Goal: Transaction & Acquisition: Purchase product/service

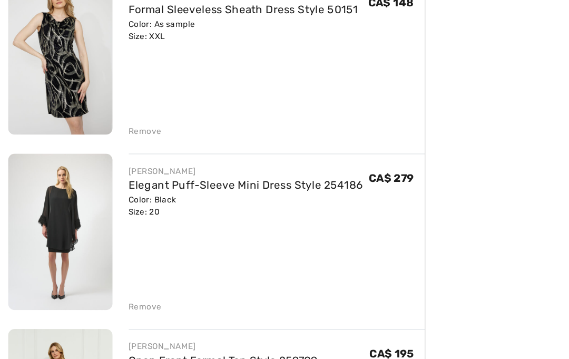
scroll to position [261, 0]
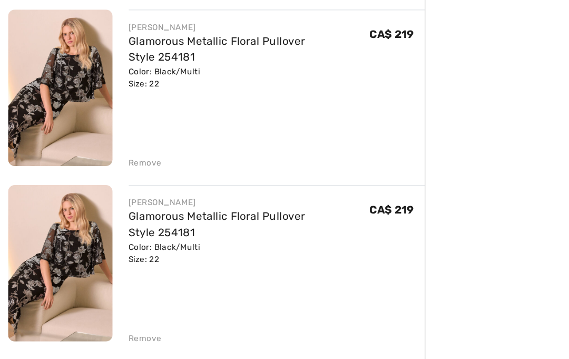
click at [115, 301] on div "Remove" at bounding box center [114, 305] width 26 height 9
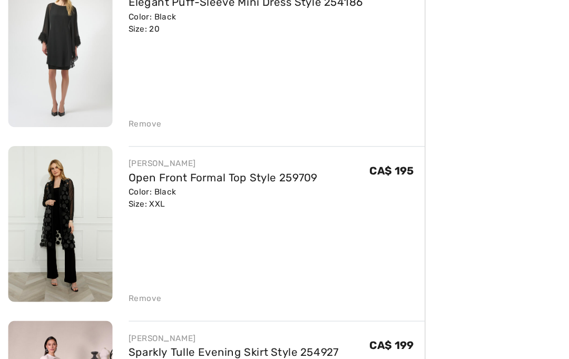
scroll to position [394, 0]
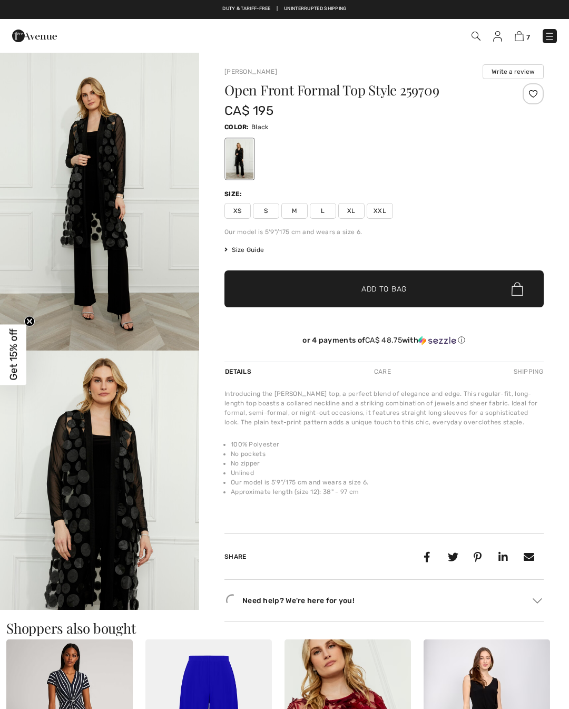
checkbox input "true"
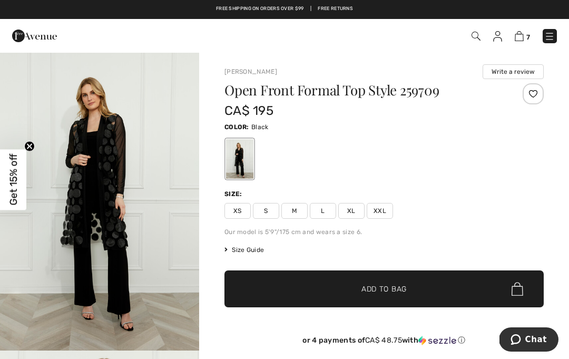
click at [437, 89] on h1 "Open Front Formal Top Style 259709" at bounding box center [357, 90] width 266 height 14
click at [421, 96] on h1 "Open Front Formal Top Style 259709" at bounding box center [357, 90] width 266 height 14
click at [420, 94] on h1 "Open Front Formal Top Style 259709" at bounding box center [357, 90] width 266 height 14
click at [441, 88] on h1 "Open Front Formal Top Style 259709" at bounding box center [357, 90] width 266 height 14
click at [438, 85] on h1 "Open Front Formal Top Style 259709" at bounding box center [357, 90] width 266 height 14
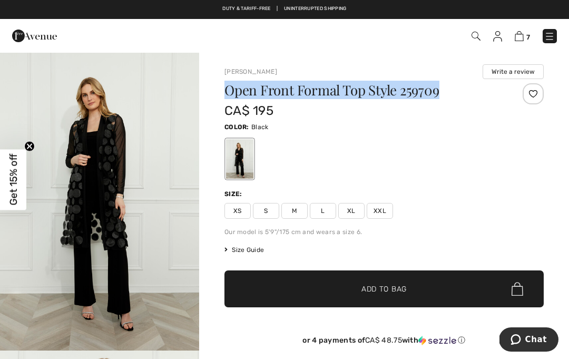
copy h1 "Open Front Formal Top Style 259709"
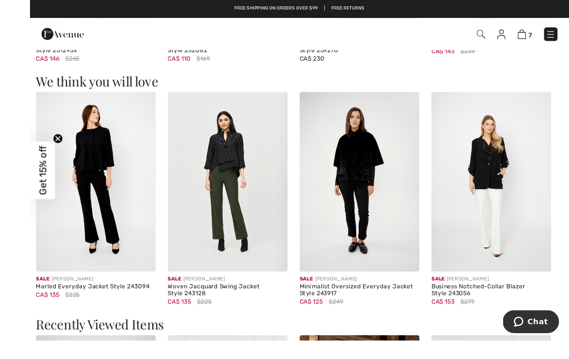
scroll to position [813, 0]
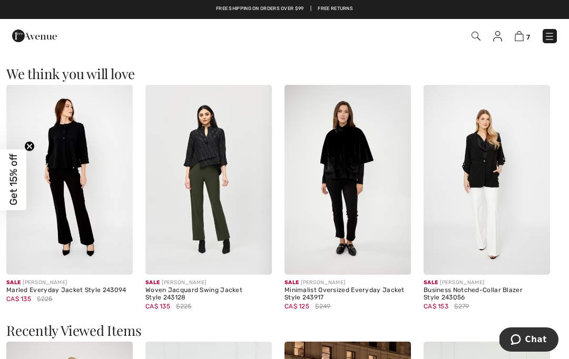
click at [249, 290] on div "Woven Jacquard Swing Jacket Style 243128" at bounding box center [208, 294] width 126 height 15
click at [249, 247] on img at bounding box center [208, 180] width 126 height 190
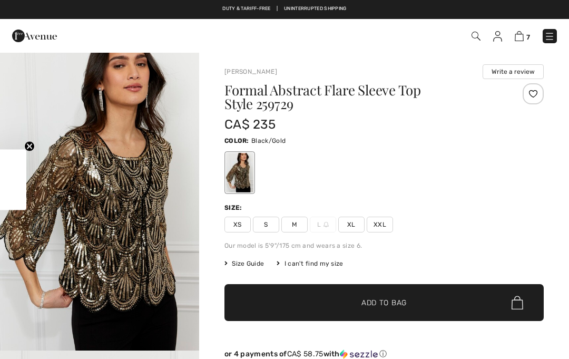
checkbox input "true"
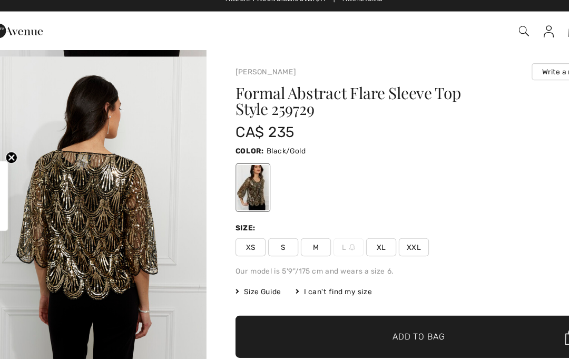
click at [367, 217] on span "XXL" at bounding box center [380, 225] width 26 height 16
click at [252, 284] on span "✔ Added to Bag Add to Bag" at bounding box center [383, 302] width 319 height 37
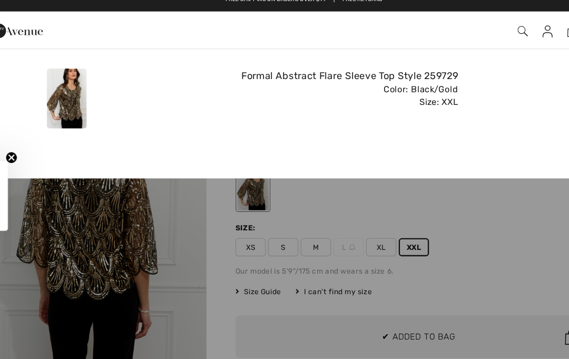
click at [432, 119] on div "Added to Bag [PERSON_NAME] Formal Abstract Flare Sleeve Top Style 259729 CA$ 23…" at bounding box center [284, 92] width 569 height 82
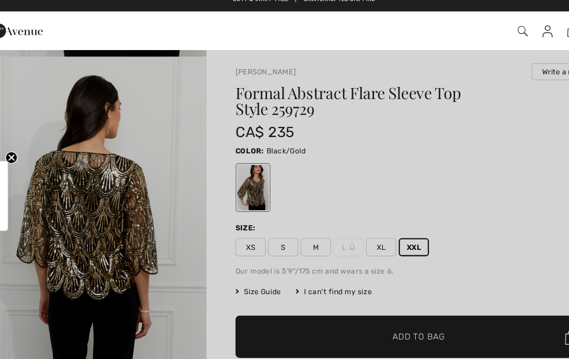
click at [126, 248] on div at bounding box center [284, 179] width 569 height 359
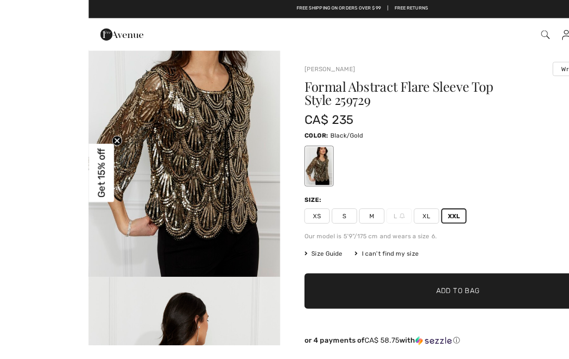
scroll to position [2, 0]
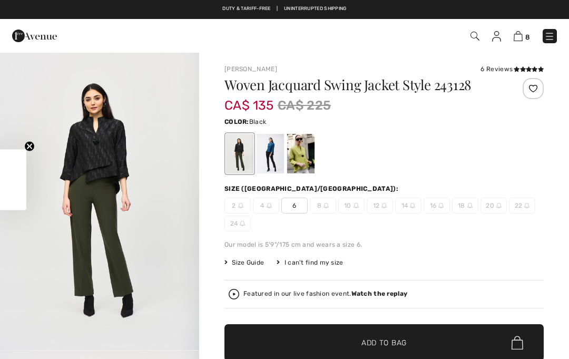
checkbox input "true"
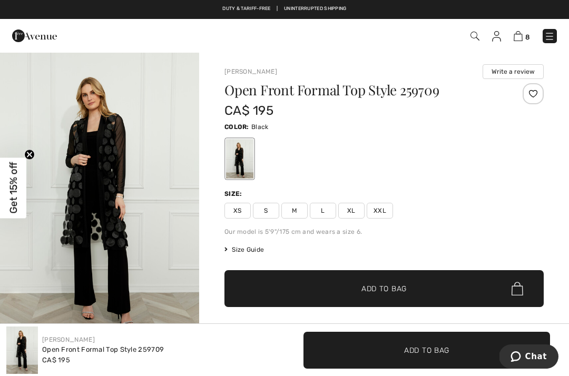
click at [518, 46] on div "8 Checkout" at bounding box center [401, 36] width 327 height 22
click at [522, 40] on img at bounding box center [518, 36] width 9 height 10
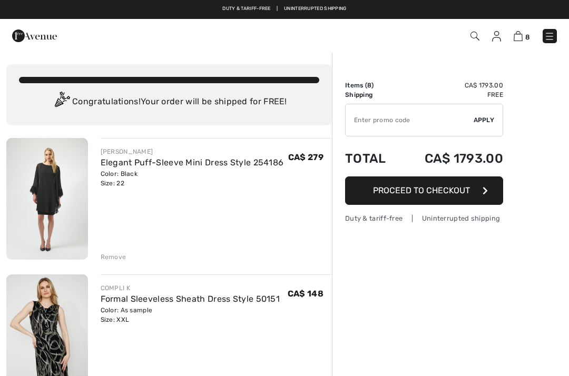
checkbox input "true"
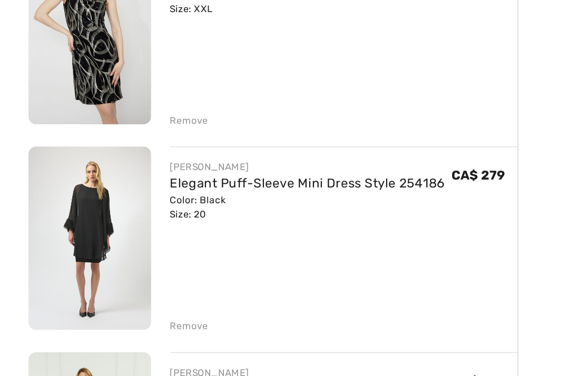
scroll to position [210, 0]
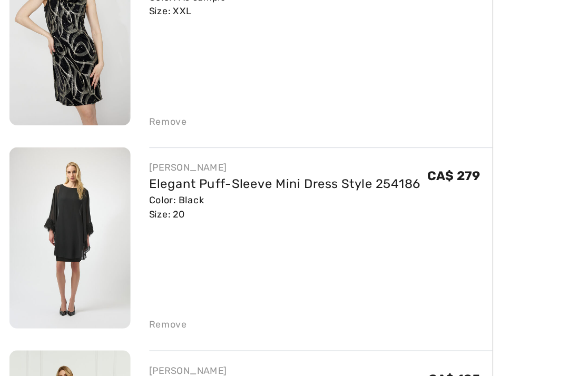
click at [113, 316] on div "Remove" at bounding box center [114, 320] width 26 height 9
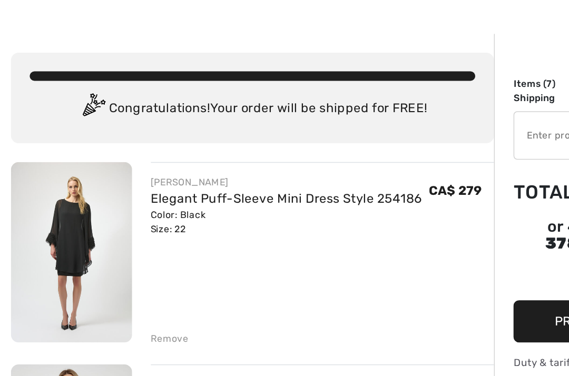
scroll to position [18, 0]
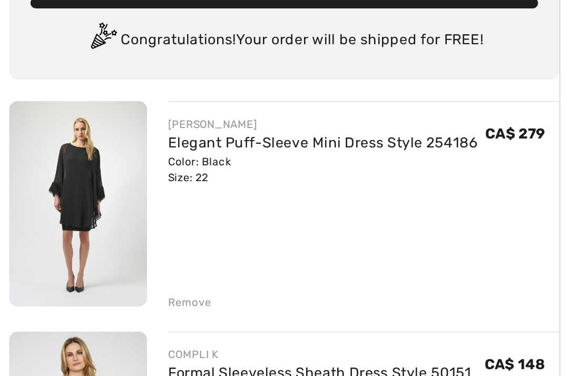
click at [116, 234] on div "Remove" at bounding box center [114, 238] width 26 height 9
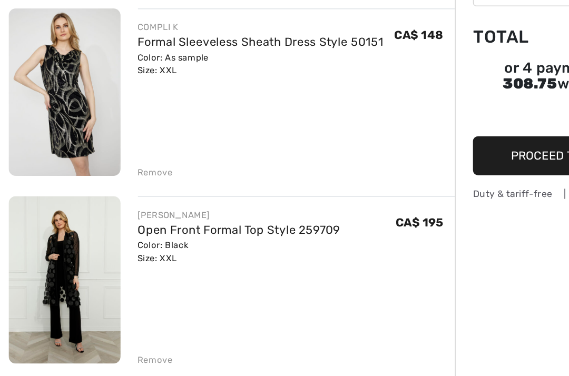
scroll to position [53, 0]
click at [120, 200] on div "Remove" at bounding box center [114, 204] width 26 height 9
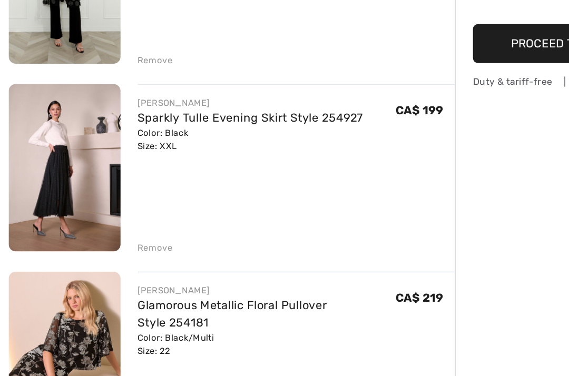
scroll to position [140, 0]
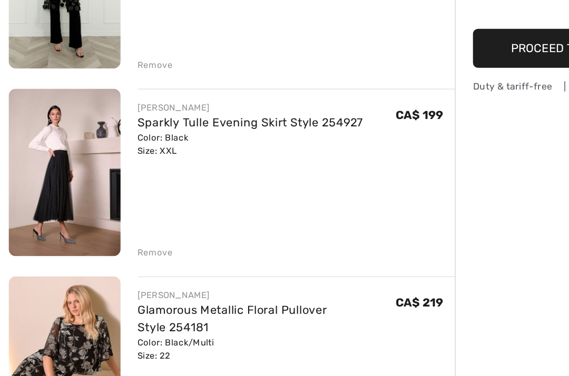
click at [121, 250] on div "Remove" at bounding box center [114, 254] width 26 height 9
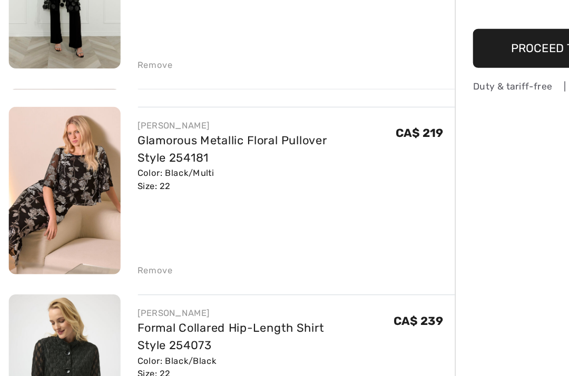
click at [112, 263] on div "Remove" at bounding box center [114, 267] width 26 height 9
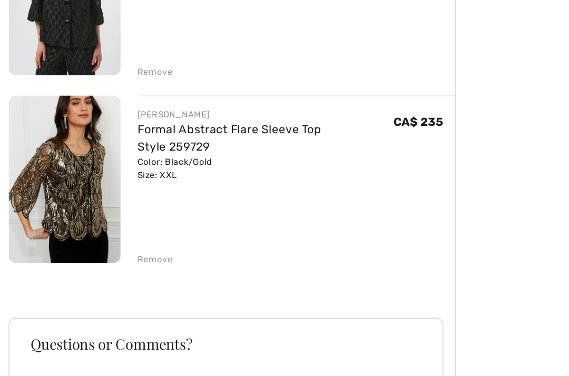
click at [115, 264] on div "Remove" at bounding box center [114, 268] width 26 height 9
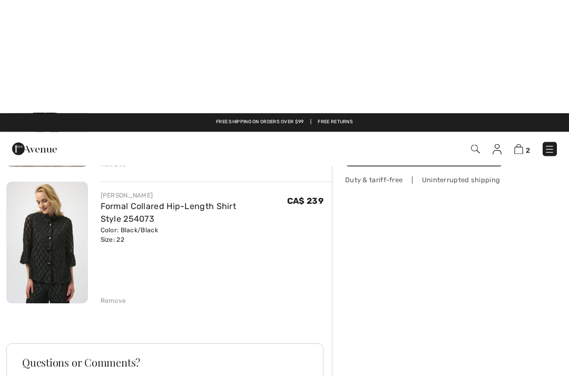
scroll to position [0, 0]
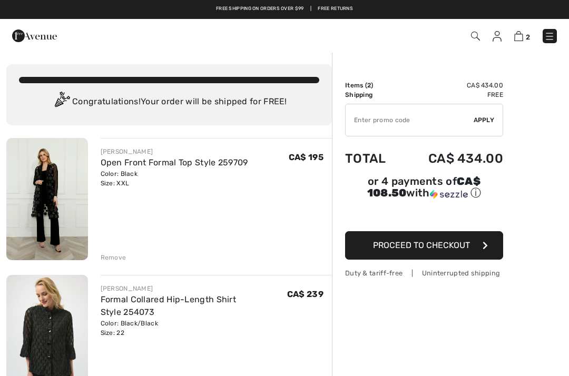
click at [30, 37] on img at bounding box center [34, 35] width 45 height 21
click at [38, 46] on img at bounding box center [34, 35] width 45 height 21
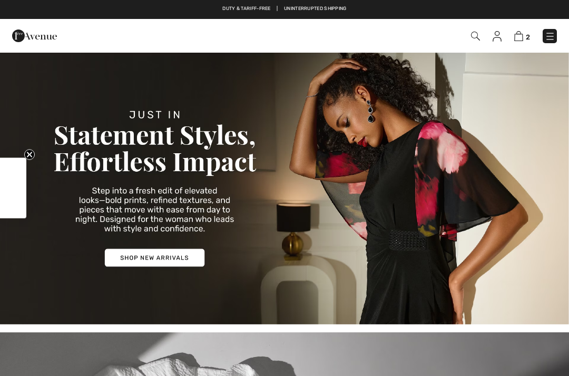
checkbox input "true"
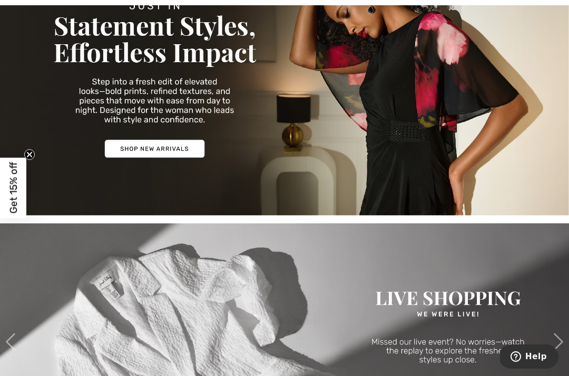
scroll to position [105, 0]
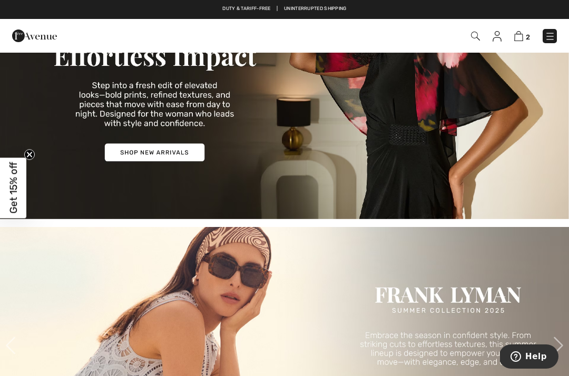
click at [182, 155] on img at bounding box center [284, 82] width 569 height 273
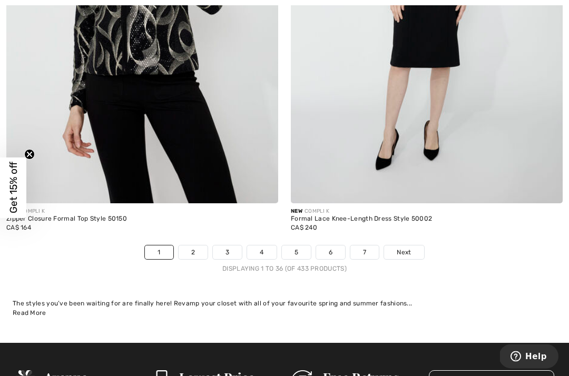
scroll to position [8318, 0]
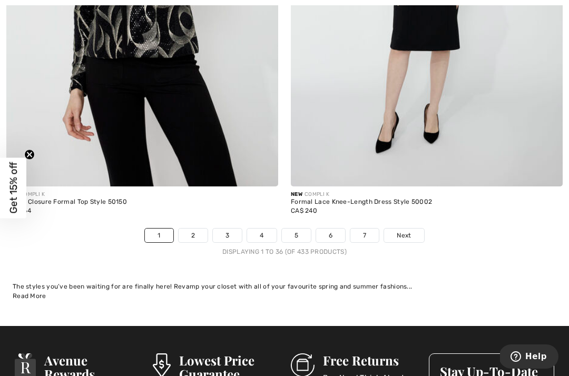
click at [185, 233] on link "2" at bounding box center [193, 236] width 29 height 14
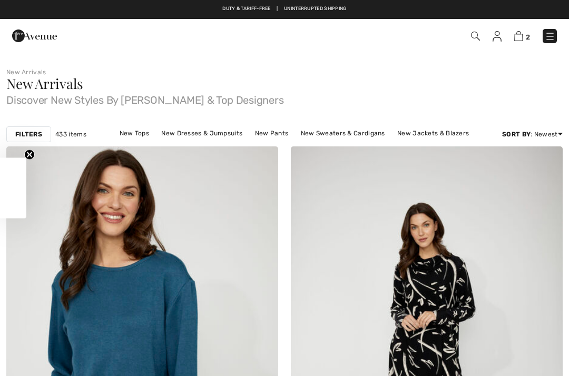
checkbox input "true"
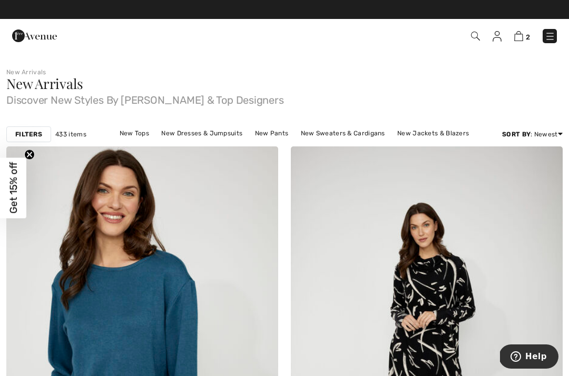
click at [552, 38] on img at bounding box center [550, 36] width 11 height 11
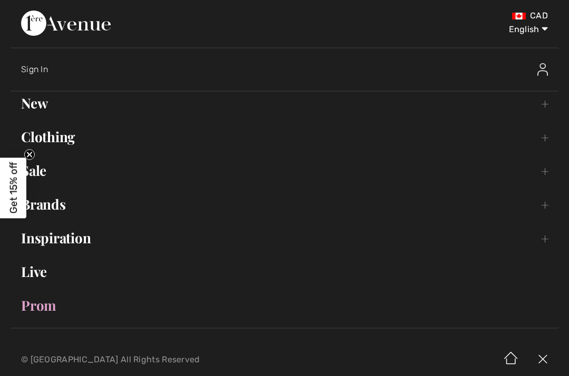
click at [42, 277] on link "Live" at bounding box center [285, 271] width 548 height 23
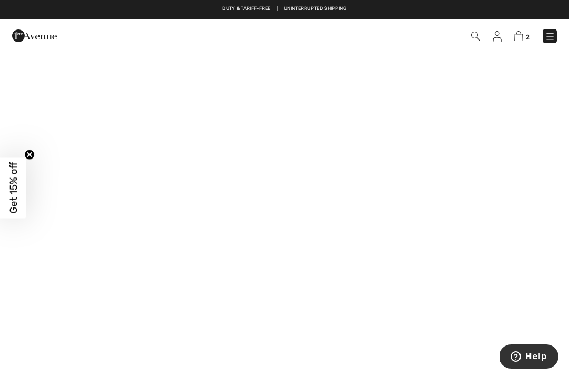
scroll to position [179, 0]
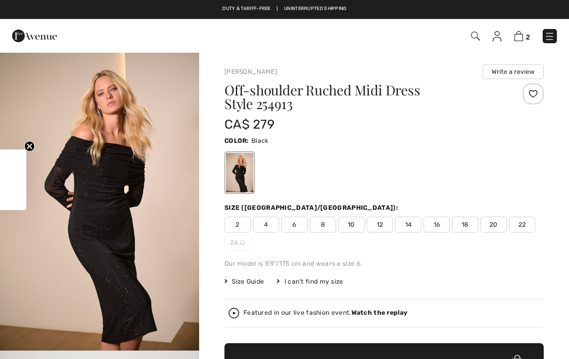
checkbox input "true"
